Goal: Task Accomplishment & Management: Manage account settings

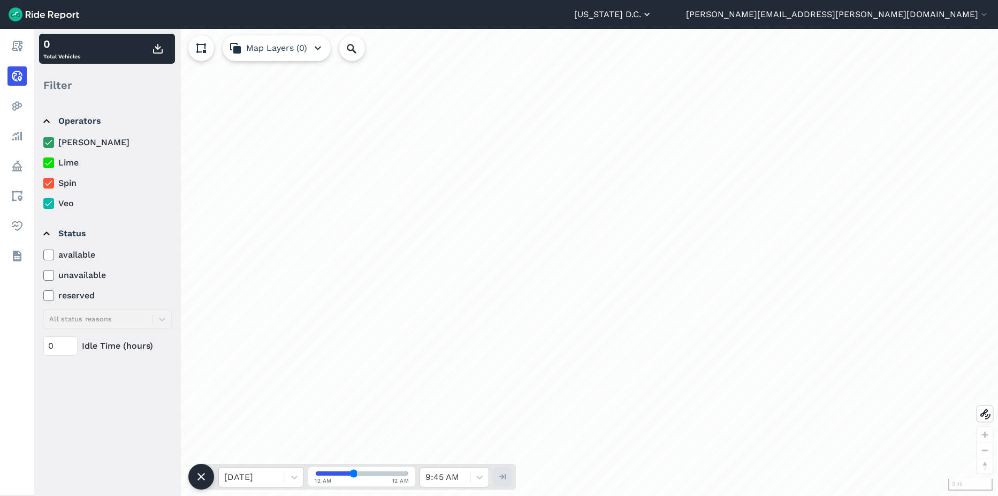
click at [652, 9] on button "[US_STATE] D.C." at bounding box center [613, 14] width 78 height 13
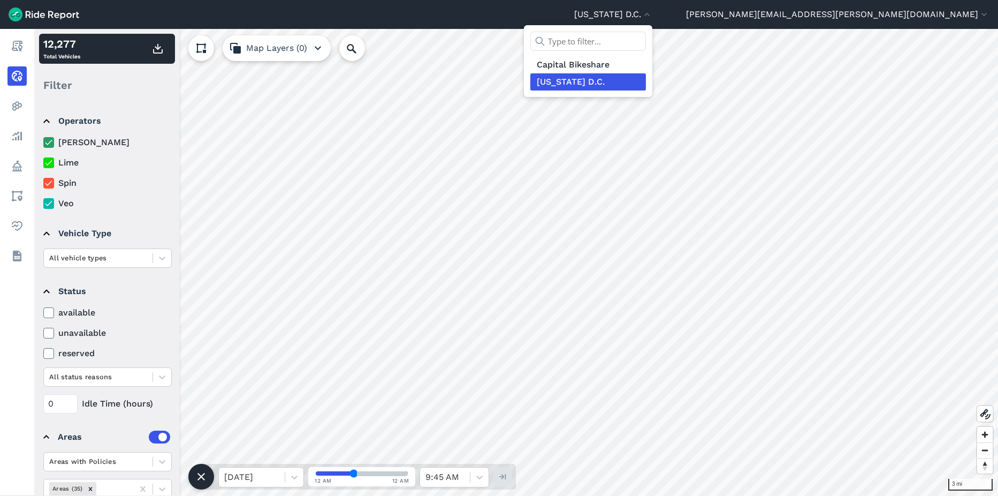
click at [937, 15] on div at bounding box center [499, 248] width 998 height 496
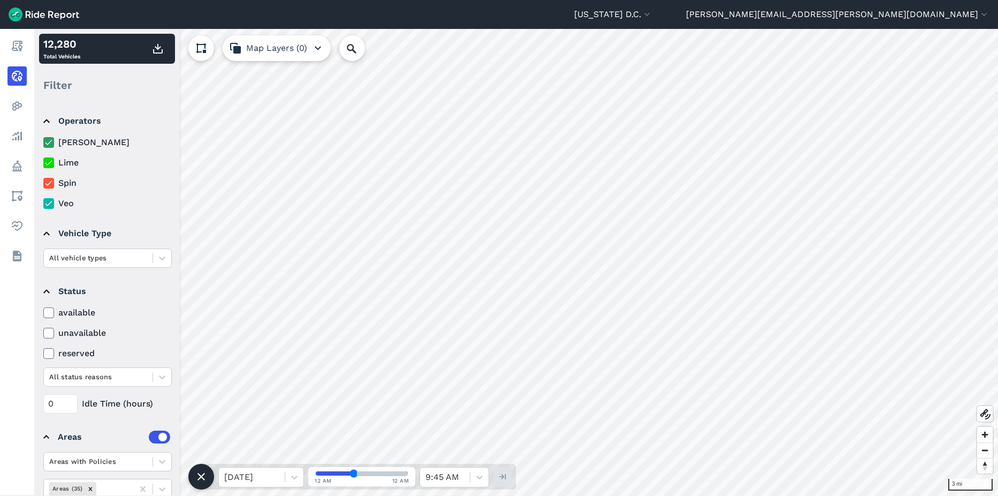
click at [937, 15] on button "[PERSON_NAME][EMAIL_ADDRESS][PERSON_NAME][DOMAIN_NAME]" at bounding box center [837, 14] width 303 height 13
click at [912, 44] on link "Settings" at bounding box center [925, 40] width 116 height 17
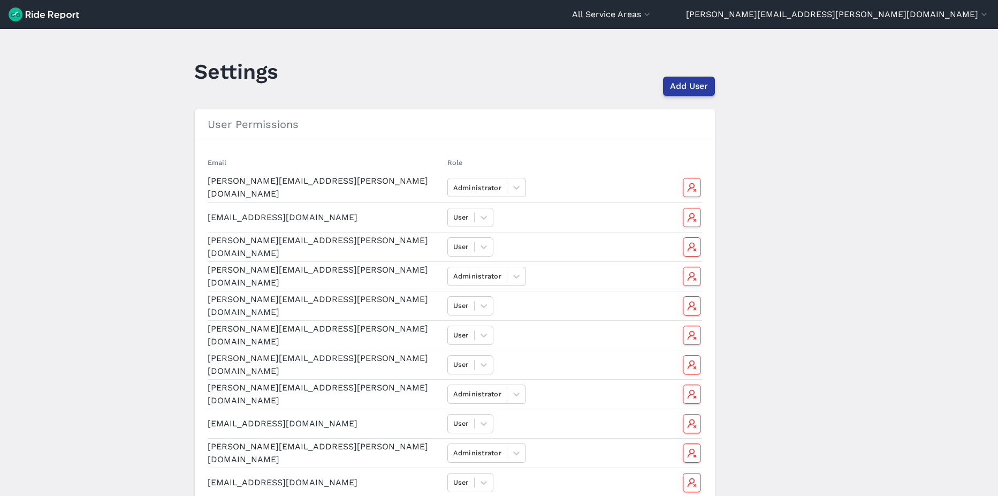
click at [709, 87] on button "Add User" at bounding box center [689, 86] width 52 height 19
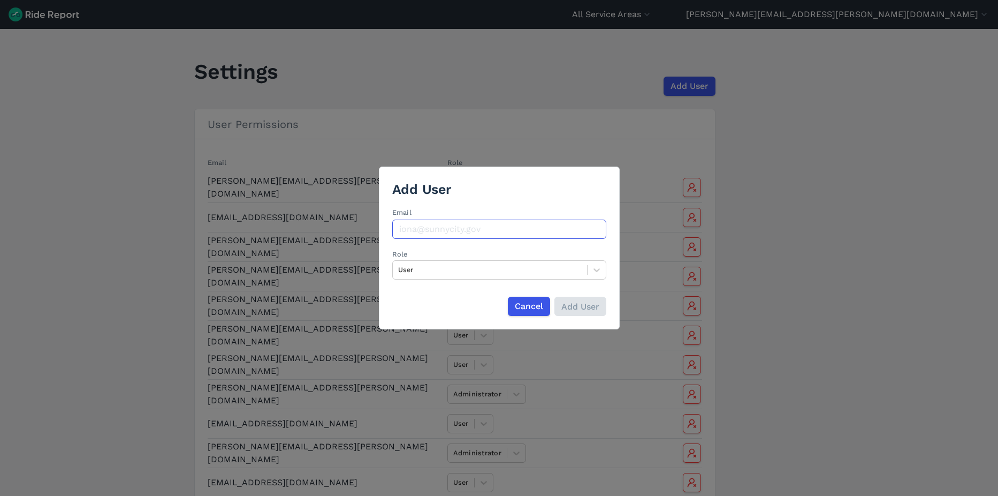
click at [459, 232] on input "Email" at bounding box center [499, 228] width 214 height 19
type input "alyssa.huberts@dc.gov"
click at [511, 272] on div at bounding box center [490, 269] width 184 height 12
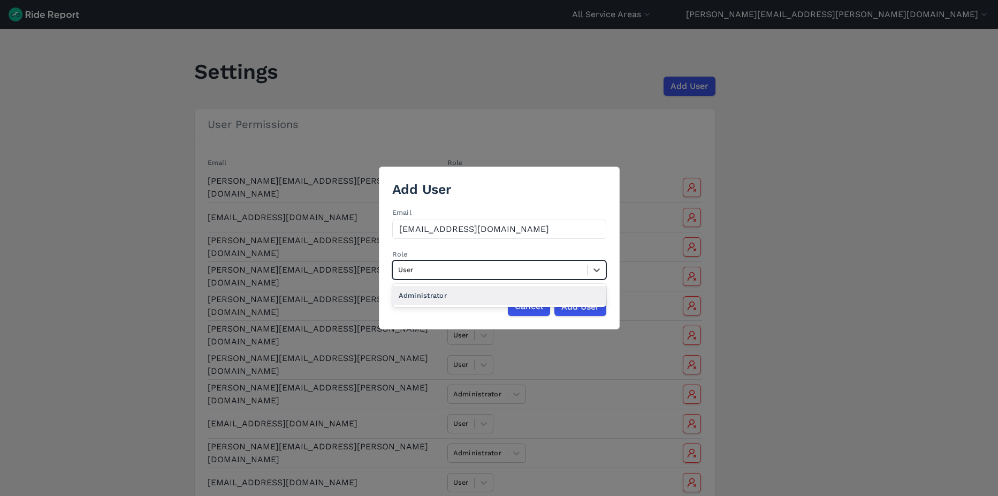
click at [496, 296] on div "Administrator" at bounding box center [499, 295] width 214 height 19
click at [597, 303] on input "Add User" at bounding box center [580, 305] width 52 height 19
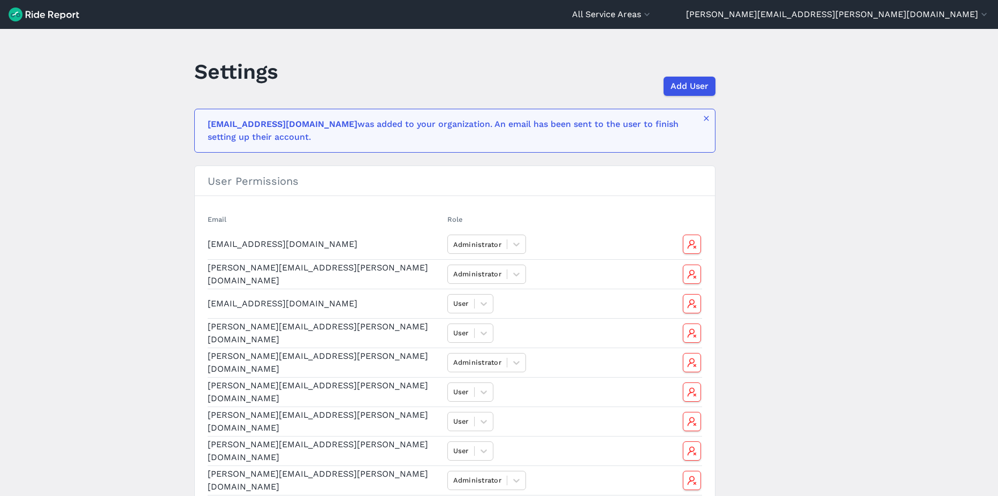
click at [18, 18] on img at bounding box center [44, 14] width 71 height 14
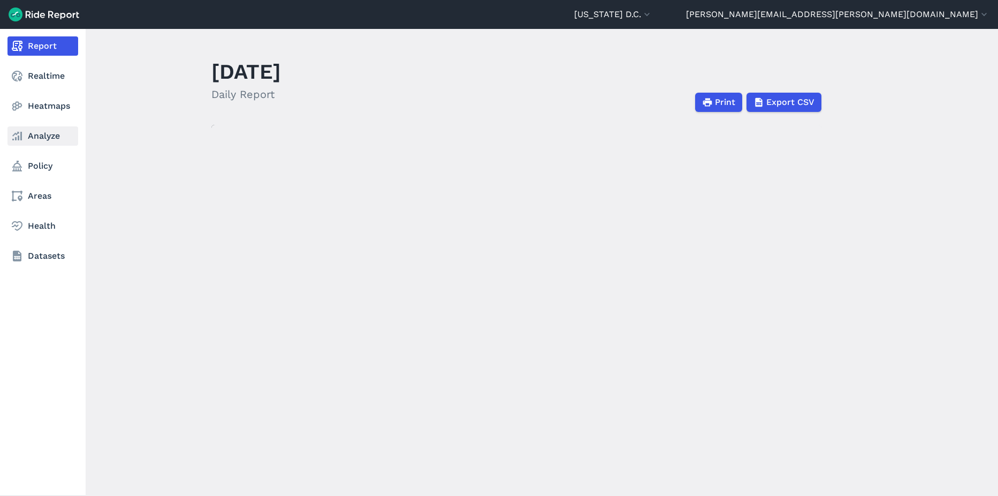
click at [27, 140] on link "Analyze" at bounding box center [42, 135] width 71 height 19
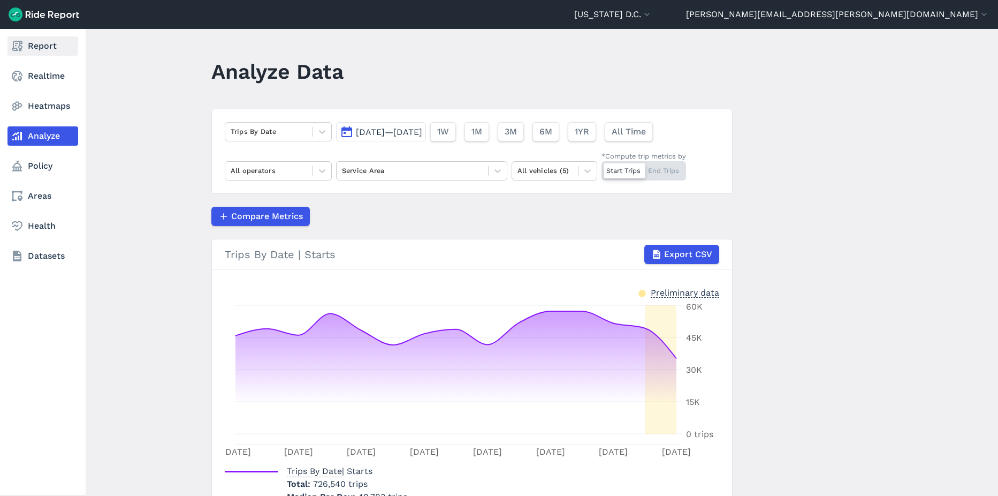
click at [44, 43] on link "Report" at bounding box center [42, 45] width 71 height 19
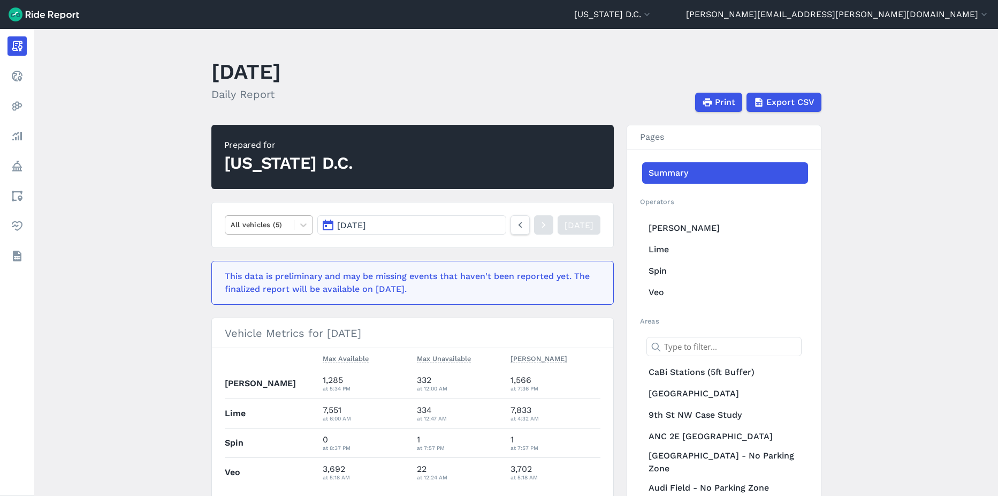
click at [267, 232] on div "All vehicles (5)" at bounding box center [259, 224] width 69 height 17
click at [668, 256] on link "Lime" at bounding box center [725, 249] width 166 height 21
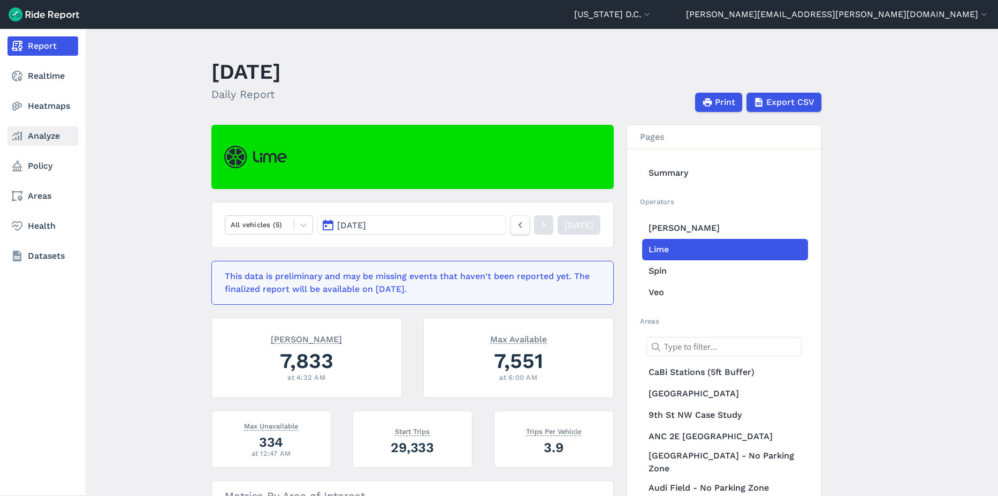
click at [42, 138] on link "Analyze" at bounding box center [42, 135] width 71 height 19
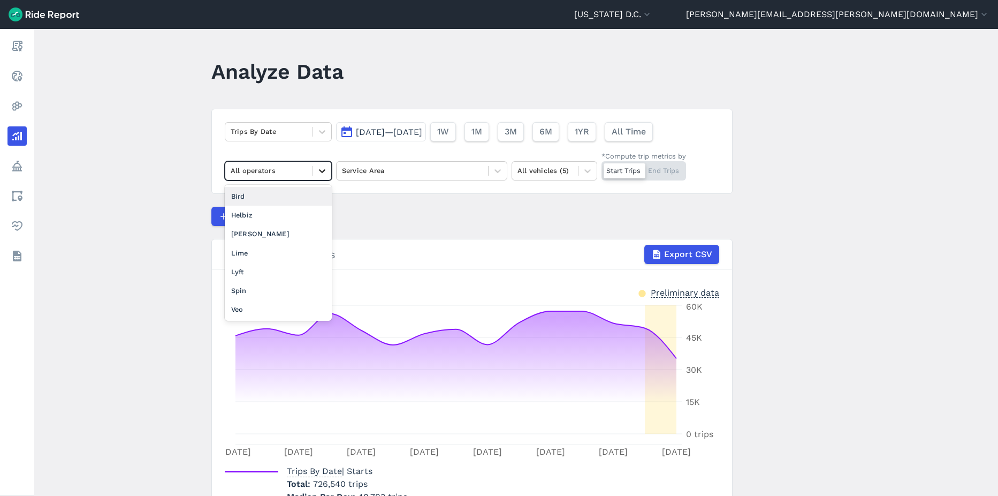
click at [318, 166] on icon at bounding box center [322, 170] width 11 height 11
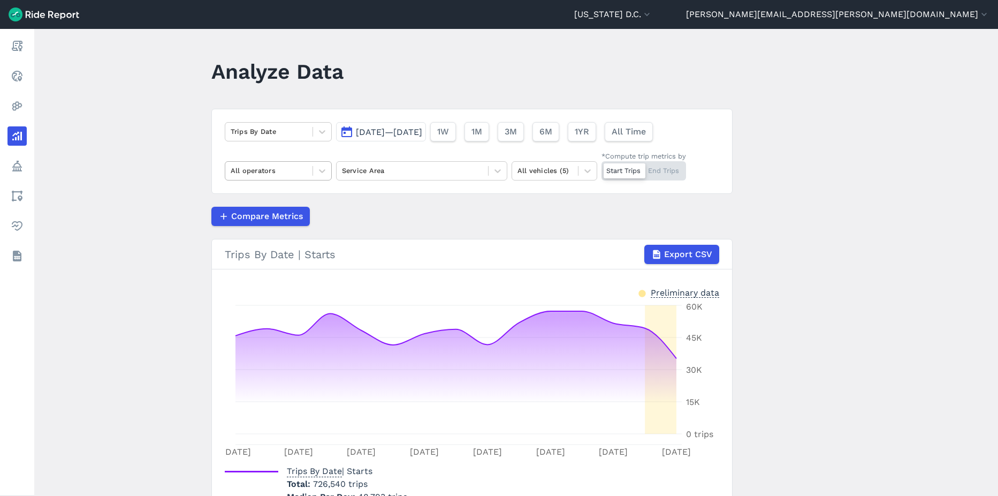
click at [284, 174] on div at bounding box center [269, 170] width 77 height 12
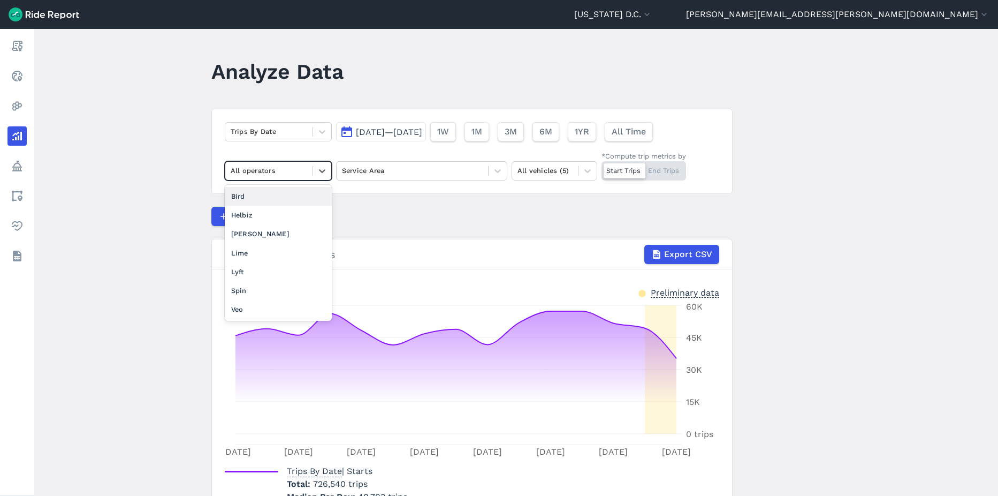
click at [827, 224] on main "Analyze Data Trips By Date Sep 2, 2025—Sep 16, 2025 1W 1M 3M 6M 1YR All Time op…" at bounding box center [516, 262] width 964 height 467
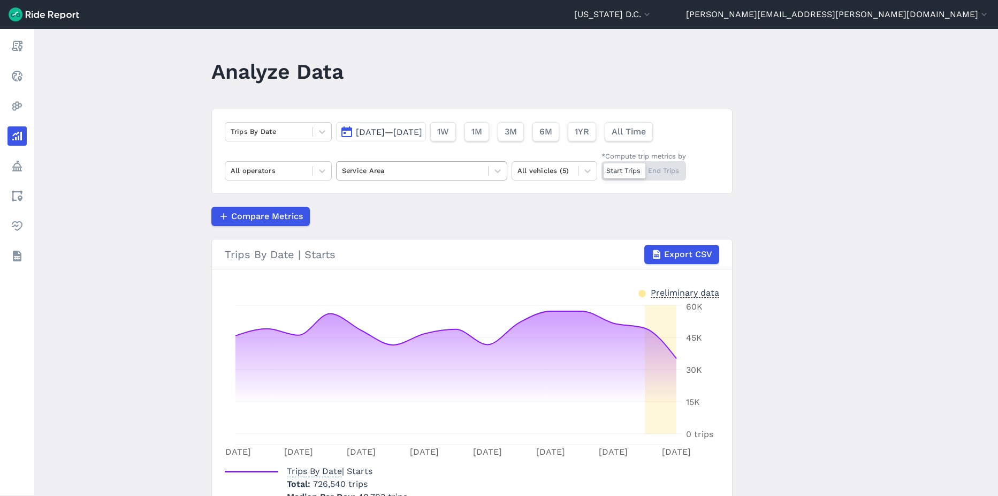
click at [411, 169] on div at bounding box center [412, 170] width 141 height 12
drag, startPoint x: 203, startPoint y: 78, endPoint x: 440, endPoint y: 77, distance: 237.1
click at [440, 77] on main "Analyze Data Trips By Date Sep 2, 2025—Sep 16, 2025 1W 1M 3M 6M 1YR All Time Al…" at bounding box center [516, 262] width 964 height 467
click at [319, 77] on h1 "Analyze Data" at bounding box center [277, 71] width 132 height 29
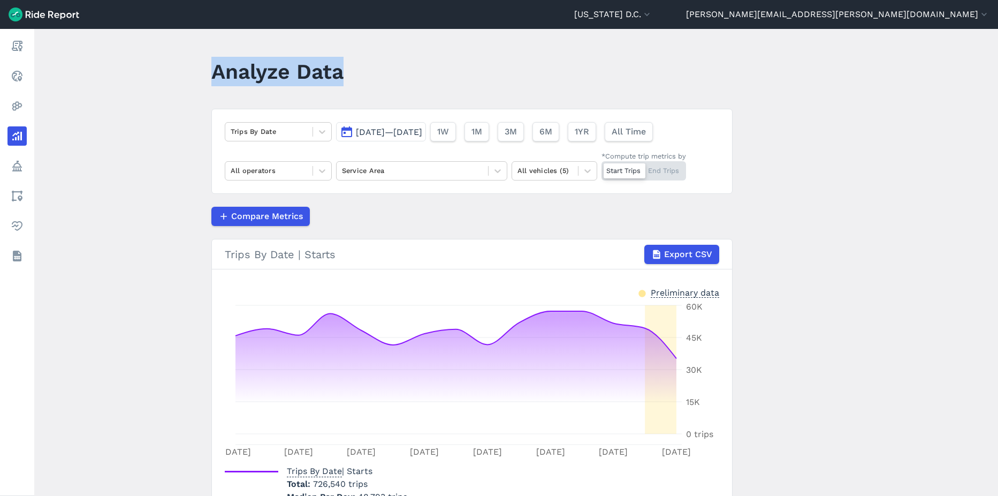
click at [319, 77] on h1 "Analyze Data" at bounding box center [277, 71] width 132 height 29
drag, startPoint x: 319, startPoint y: 77, endPoint x: 302, endPoint y: 78, distance: 16.6
click at [302, 78] on h1 "Analyze Data" at bounding box center [277, 71] width 132 height 29
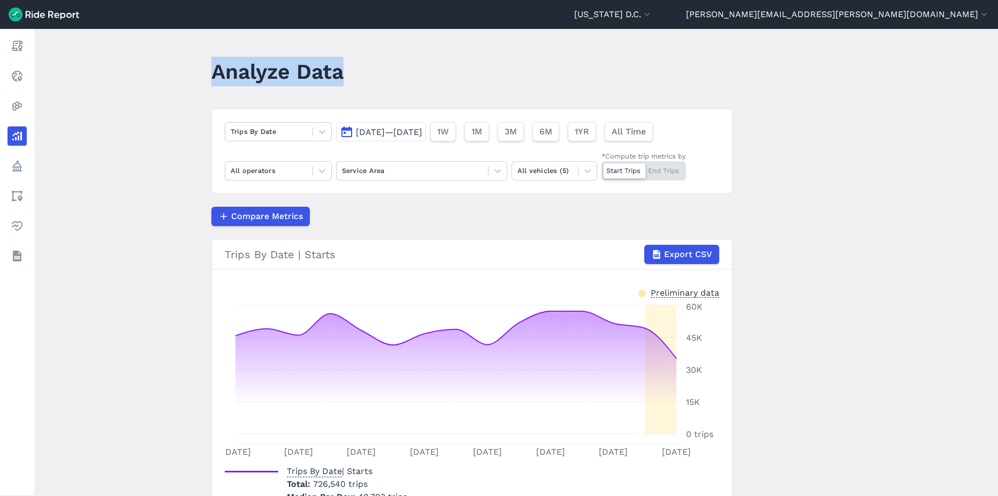
click at [302, 78] on h1 "Analyze Data" at bounding box center [277, 71] width 132 height 29
click at [299, 81] on h1 "Analyze Data" at bounding box center [277, 71] width 132 height 29
